Goal: Information Seeking & Learning: Learn about a topic

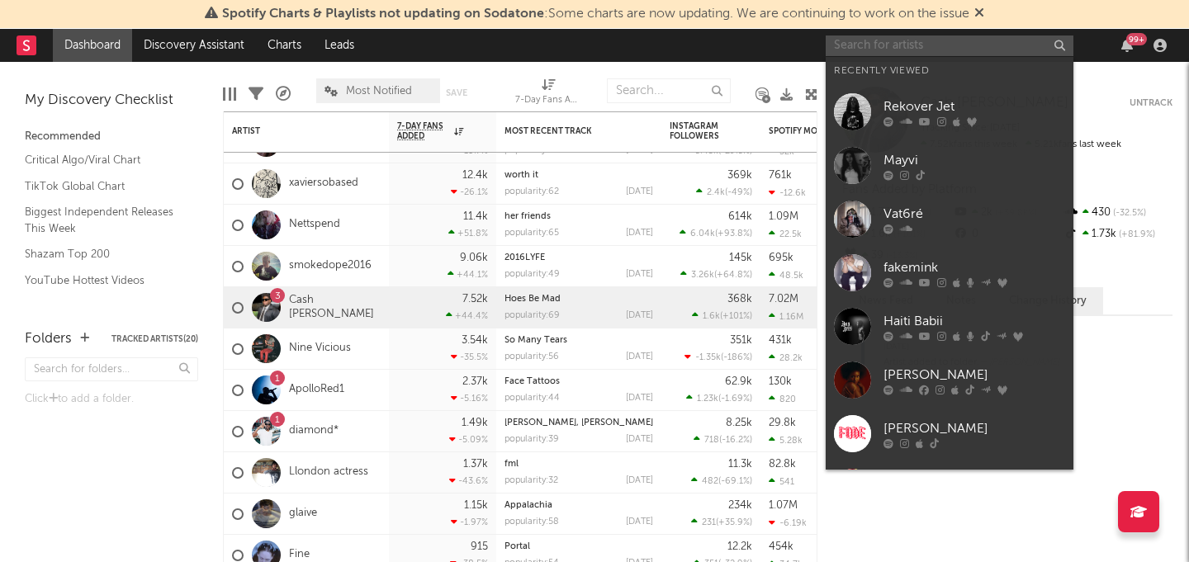
click at [896, 54] on input "text" at bounding box center [950, 46] width 248 height 21
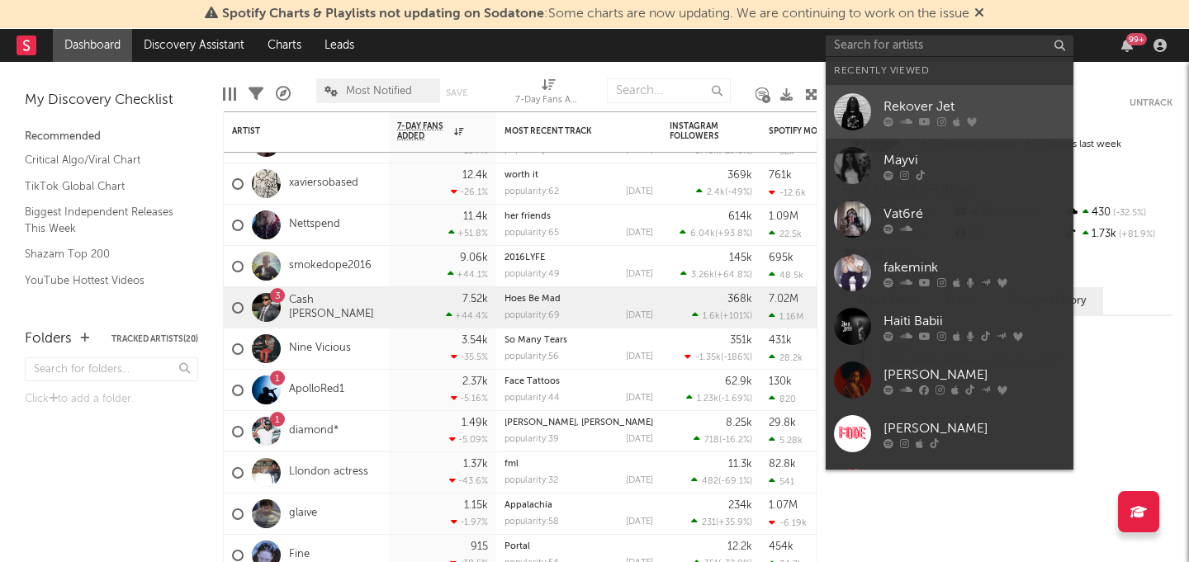
click at [901, 92] on link "Rekover Jet" at bounding box center [950, 112] width 248 height 54
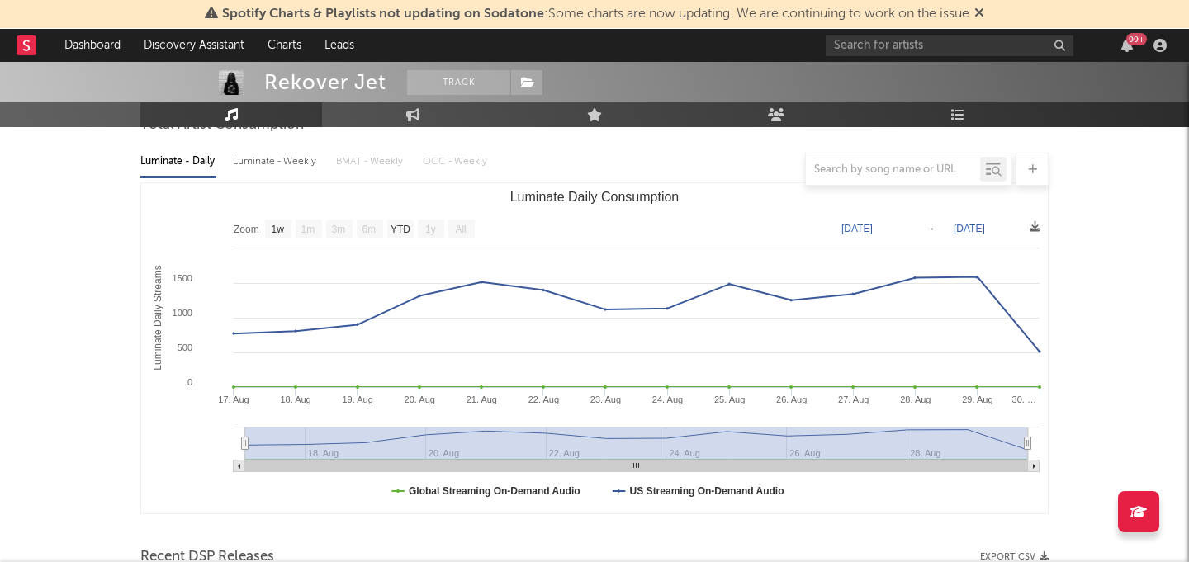
scroll to position [144, 0]
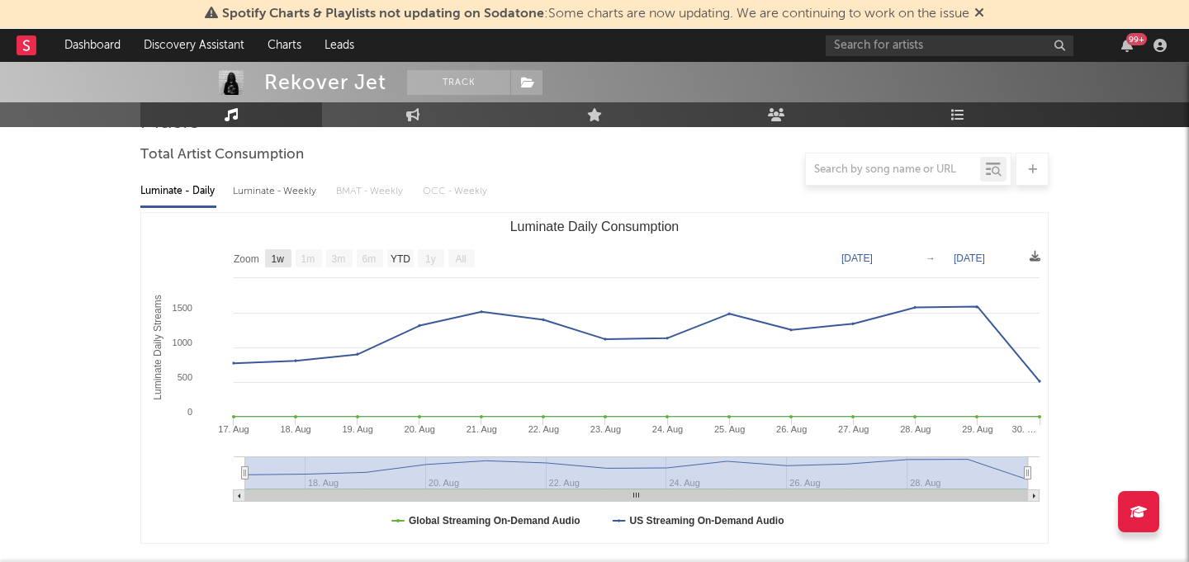
click at [277, 255] on text "1w" at bounding box center [278, 260] width 13 height 12
select select "1w"
type input "[DATE]"
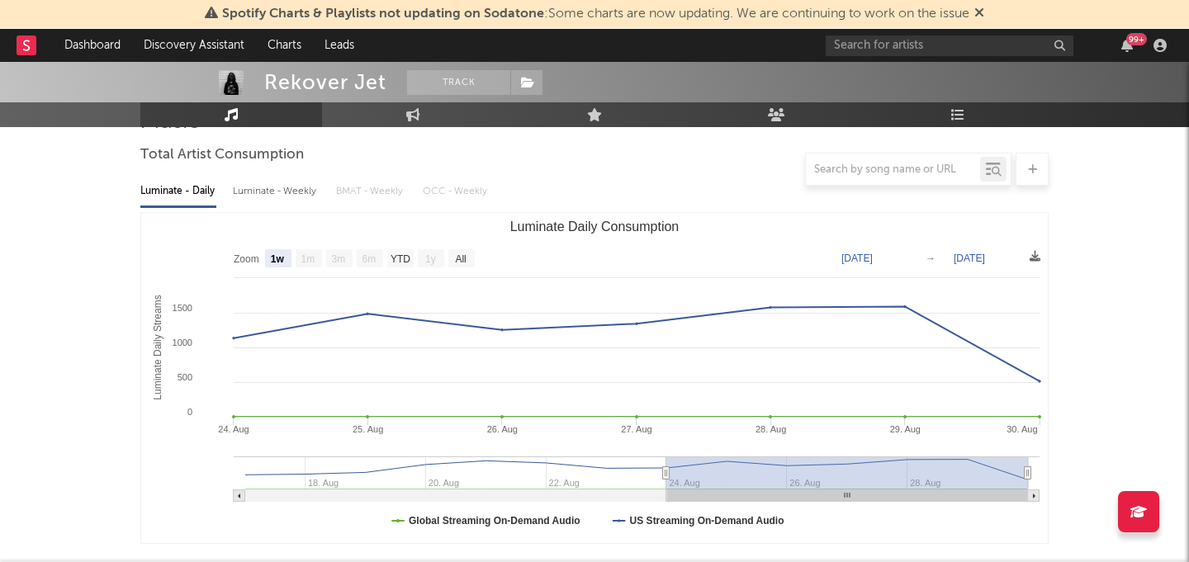
click at [277, 255] on text "1w" at bounding box center [278, 260] width 14 height 12
click at [469, 263] on rect "Luminate Daily Consumption" at bounding box center [461, 258] width 26 height 18
select select "All"
type input "2025-08-17"
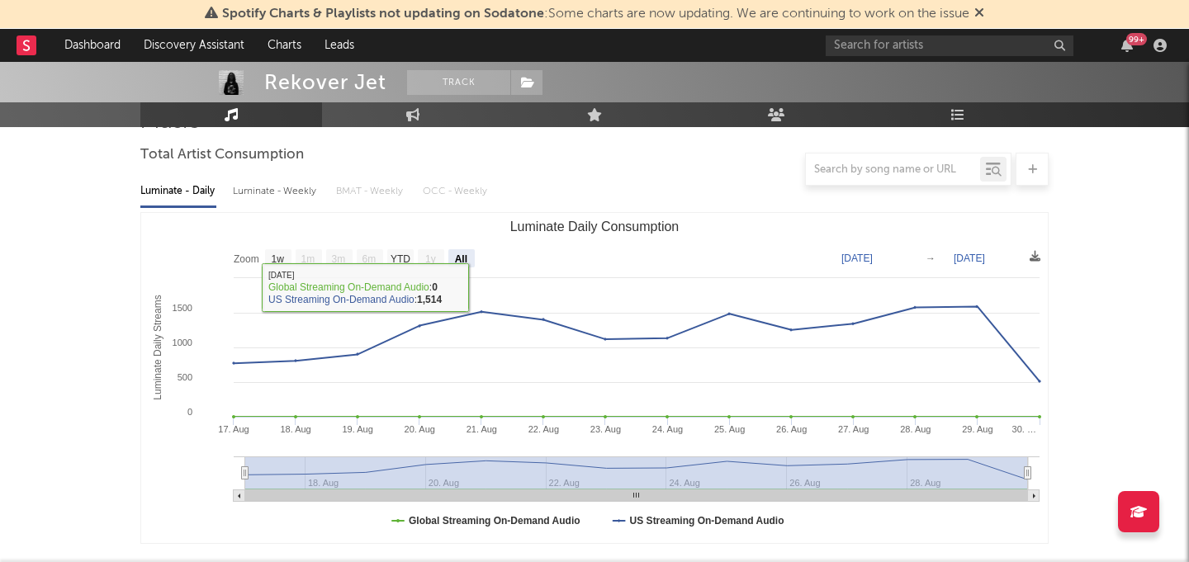
click at [253, 196] on div "Luminate - Weekly" at bounding box center [276, 192] width 87 height 28
select select "6m"
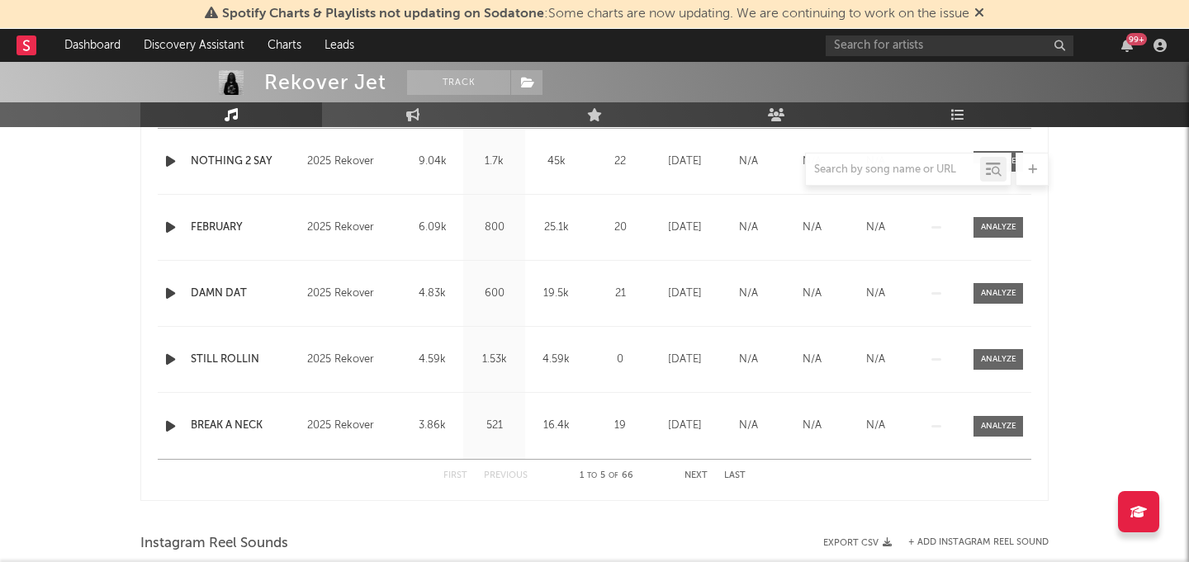
scroll to position [0, 0]
